Goal: Find specific page/section

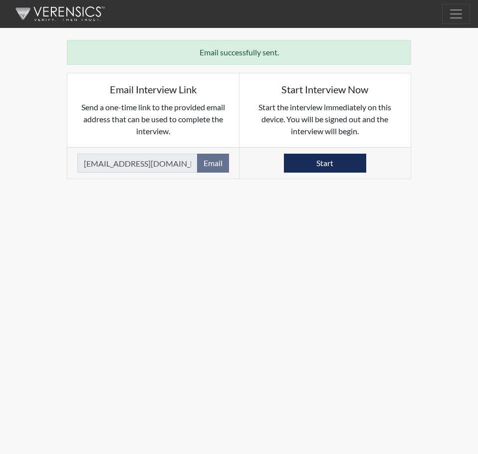
click at [78, 15] on img at bounding box center [58, 14] width 115 height 30
